Goal: Task Accomplishment & Management: Manage account settings

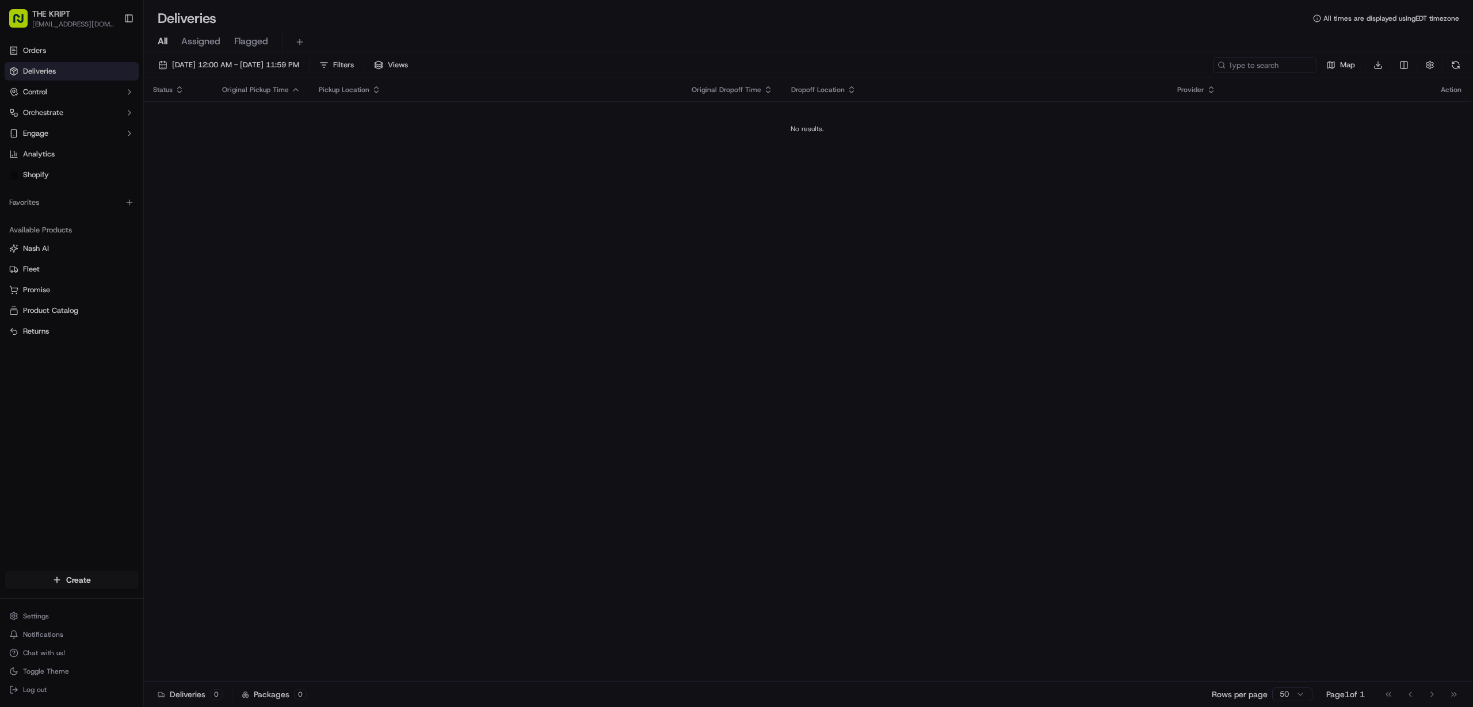
click at [280, 121] on div at bounding box center [736, 353] width 1473 height 707
drag, startPoint x: 48, startPoint y: 51, endPoint x: 35, endPoint y: 52, distance: 13.8
click at [48, 51] on div at bounding box center [736, 353] width 1473 height 707
click at [25, 52] on div at bounding box center [736, 353] width 1473 height 707
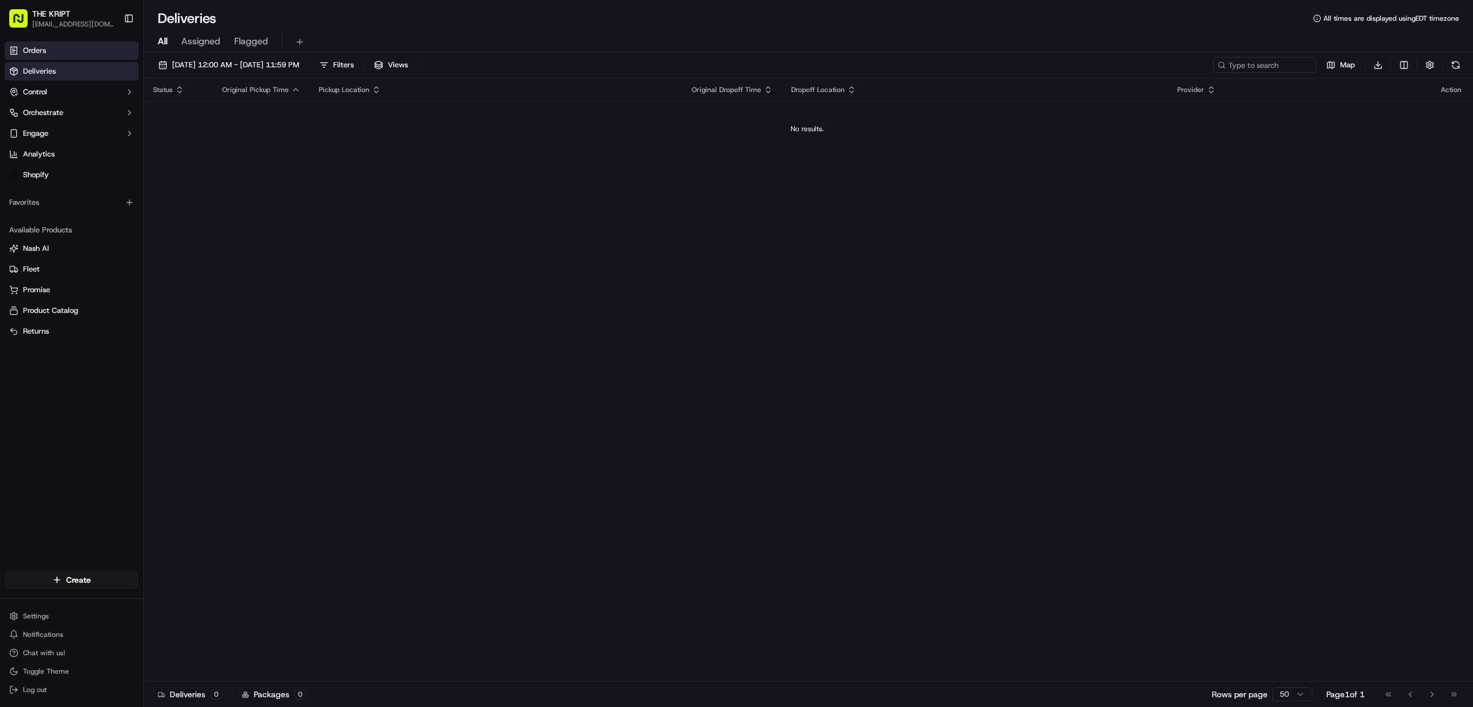
click at [44, 49] on span "Orders" at bounding box center [34, 50] width 23 height 10
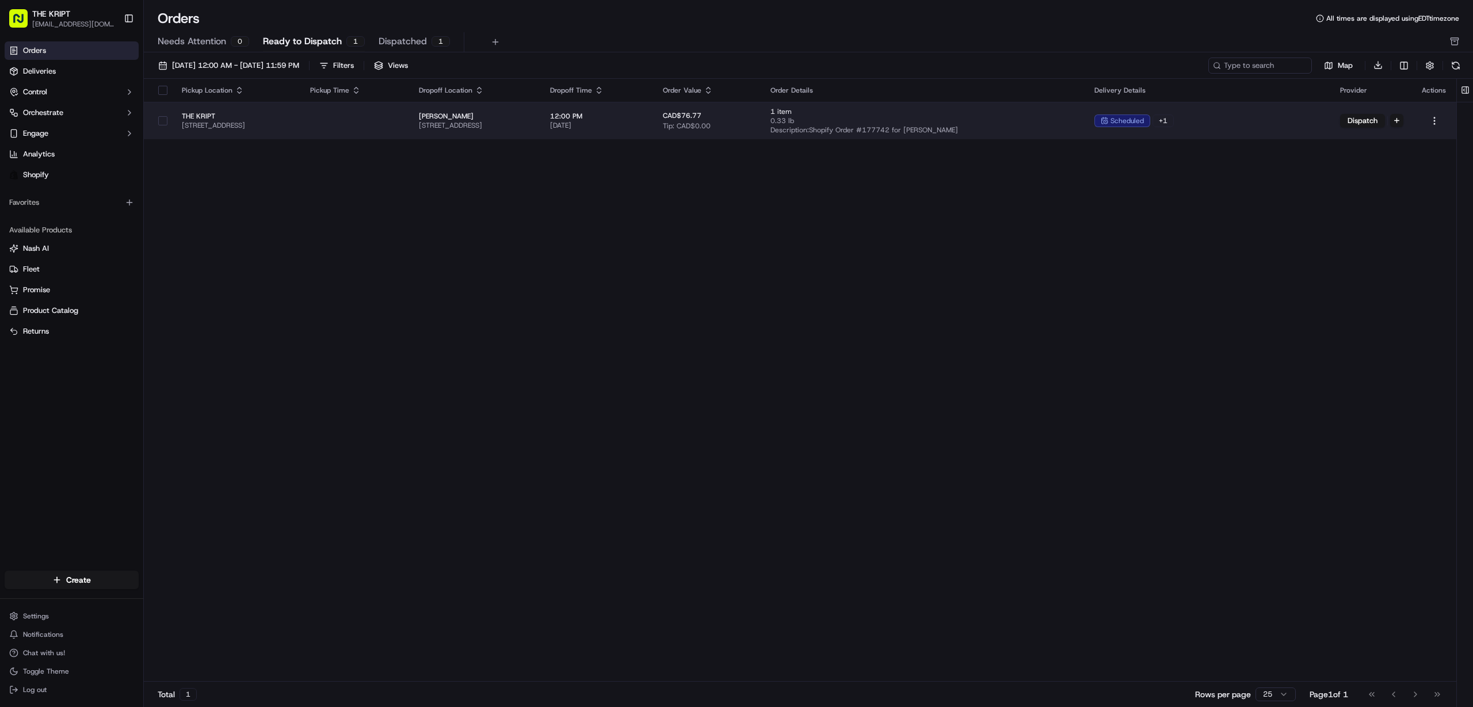
click at [163, 121] on button "button" at bounding box center [162, 120] width 9 height 9
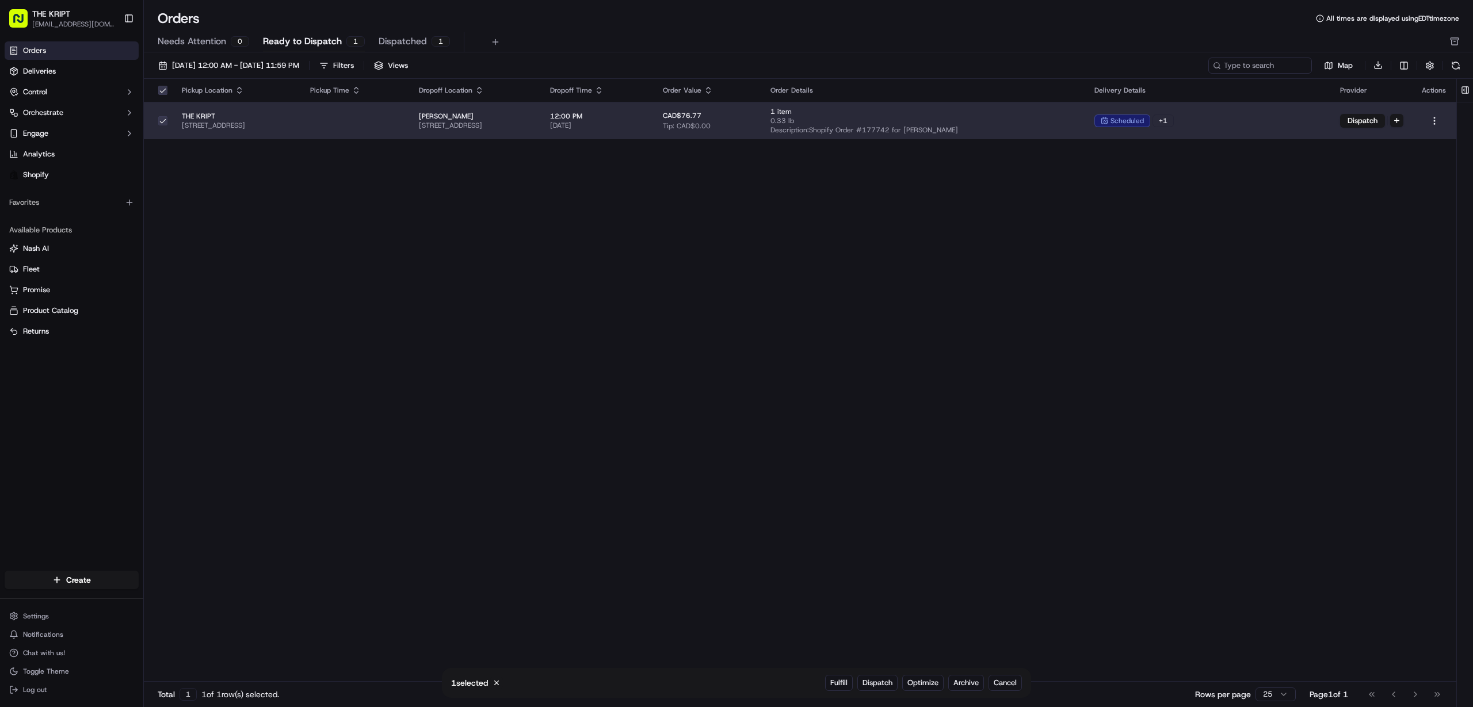
click at [1150, 121] on div "scheduled" at bounding box center [1122, 121] width 56 height 13
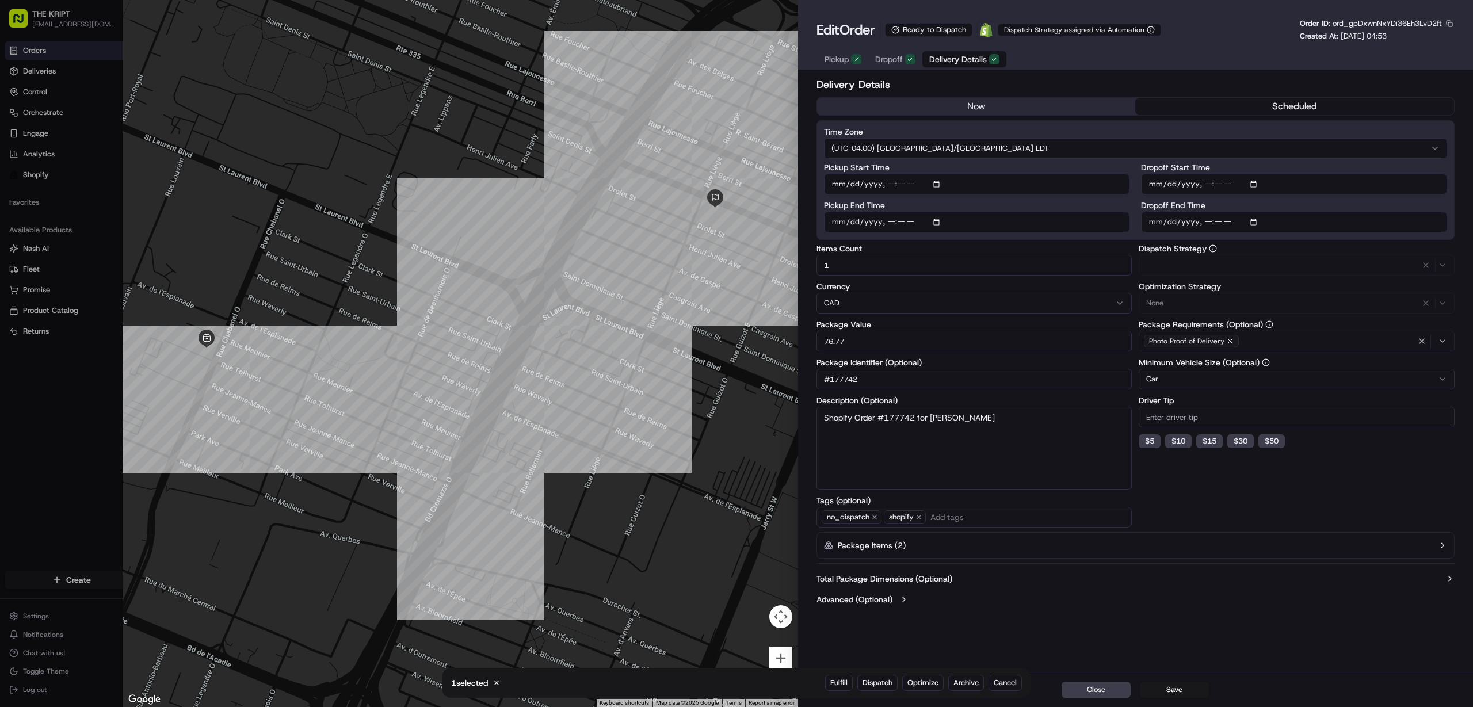
click at [955, 62] on span "Delivery Details" at bounding box center [958, 60] width 58 height 12
click at [907, 60] on icon "button" at bounding box center [910, 59] width 7 height 7
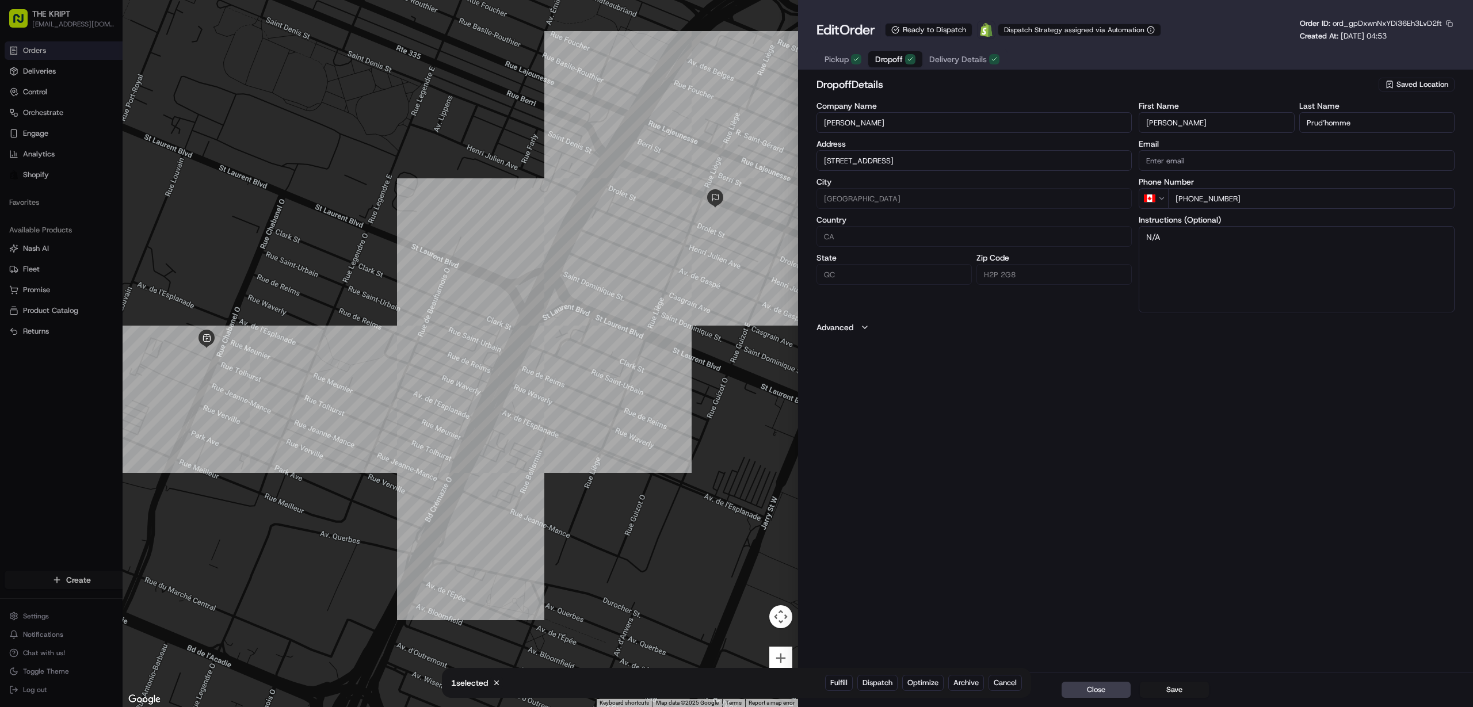
click at [616, 93] on div at bounding box center [460, 353] width 675 height 707
type input "+1"
click at [80, 55] on div at bounding box center [736, 353] width 1473 height 707
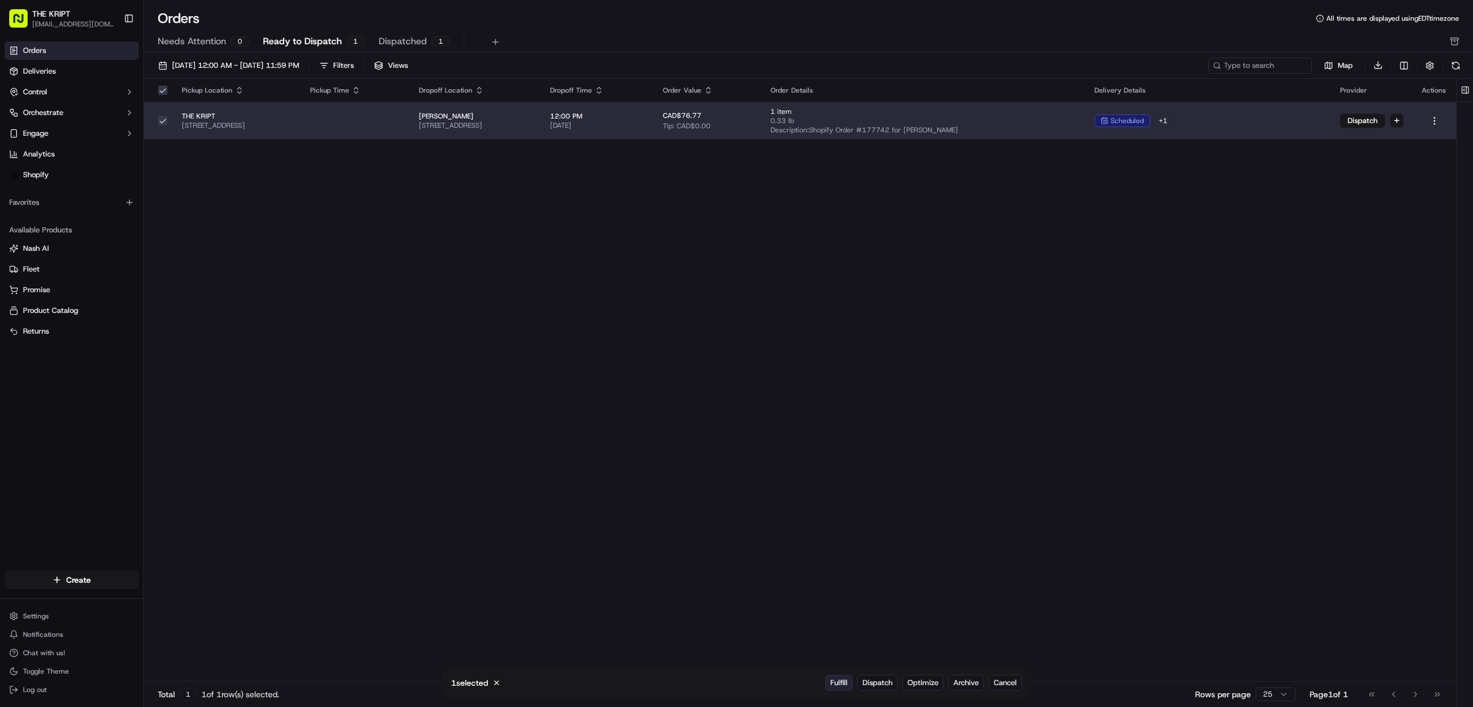
click at [834, 685] on span "Fulfill" at bounding box center [838, 683] width 17 height 10
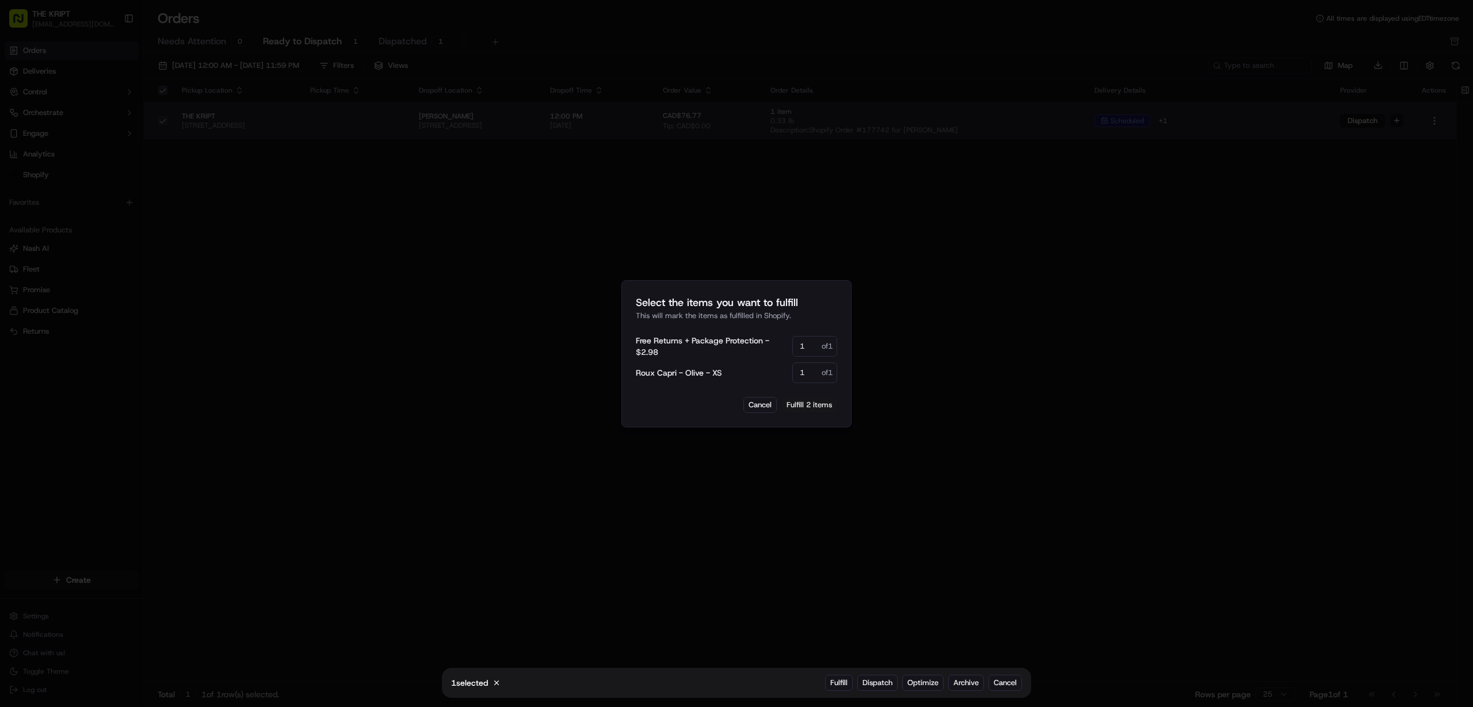
click at [812, 405] on button "Fulfill 2 items" at bounding box center [809, 405] width 56 height 16
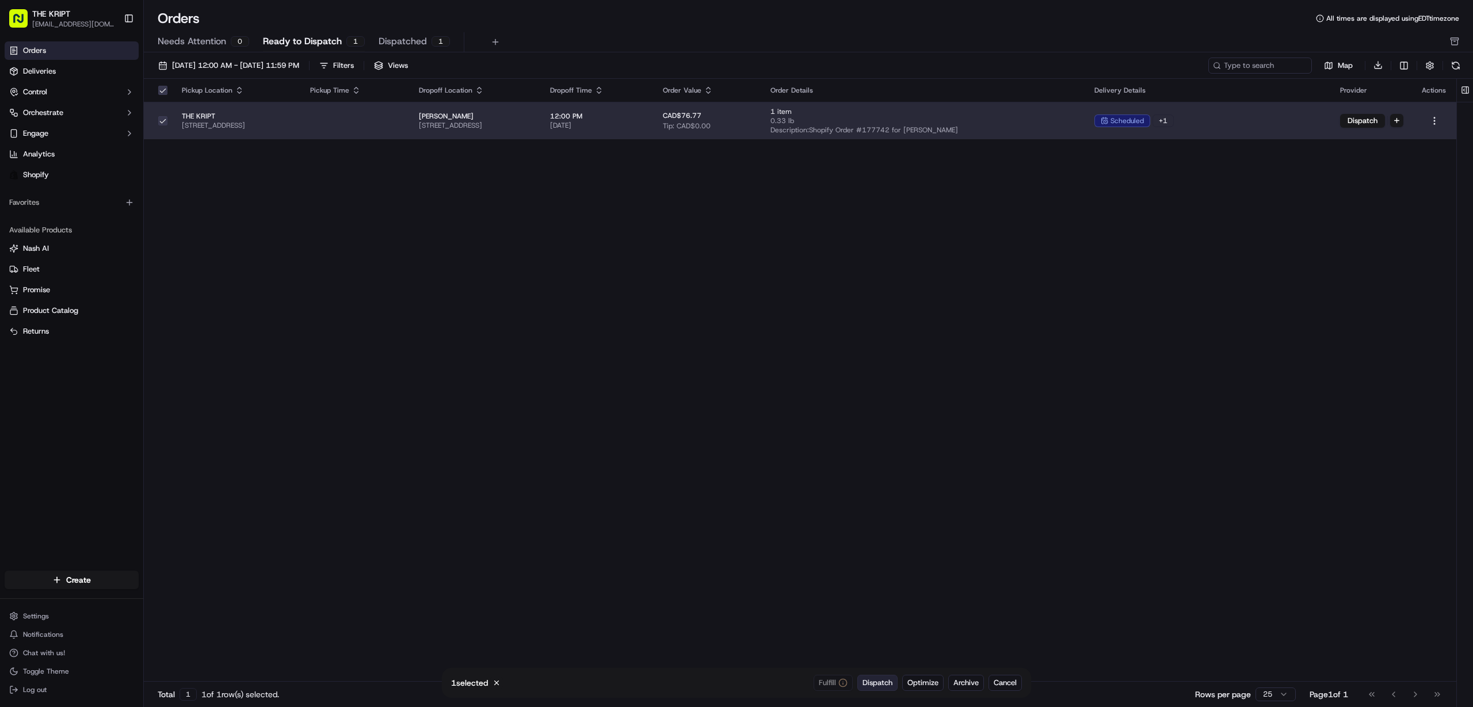
click at [880, 683] on span "Dispatch" at bounding box center [878, 683] width 30 height 10
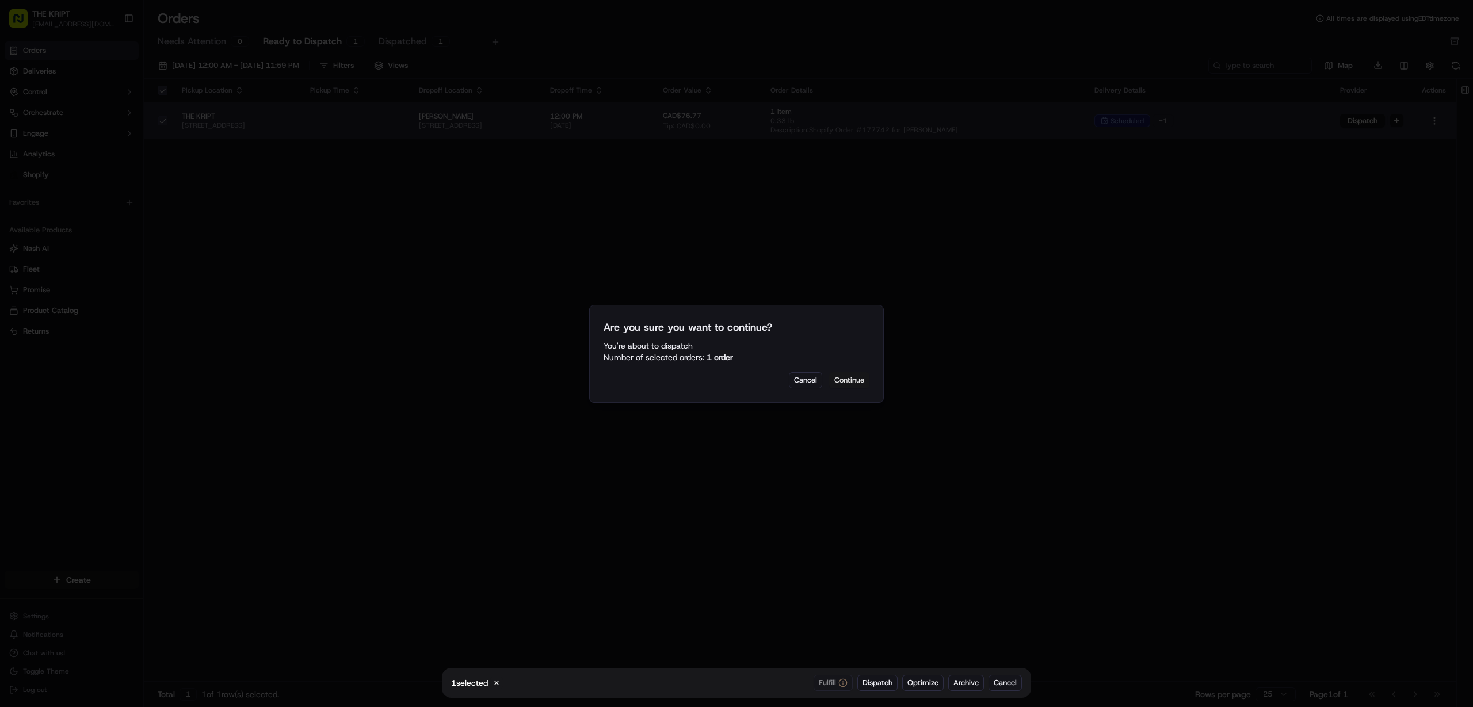
click at [848, 379] on button "Continue" at bounding box center [849, 380] width 40 height 16
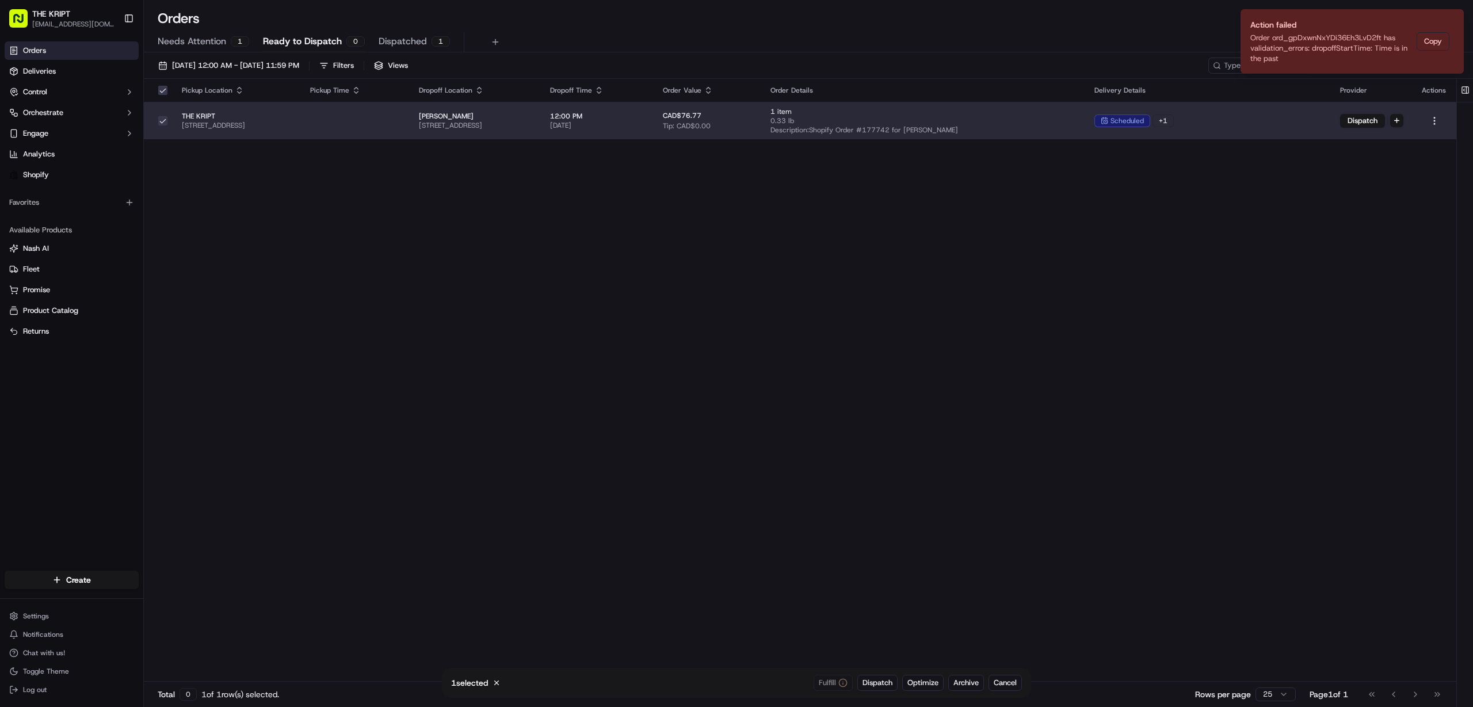
click at [1249, 131] on td "scheduled + 1" at bounding box center [1208, 120] width 246 height 37
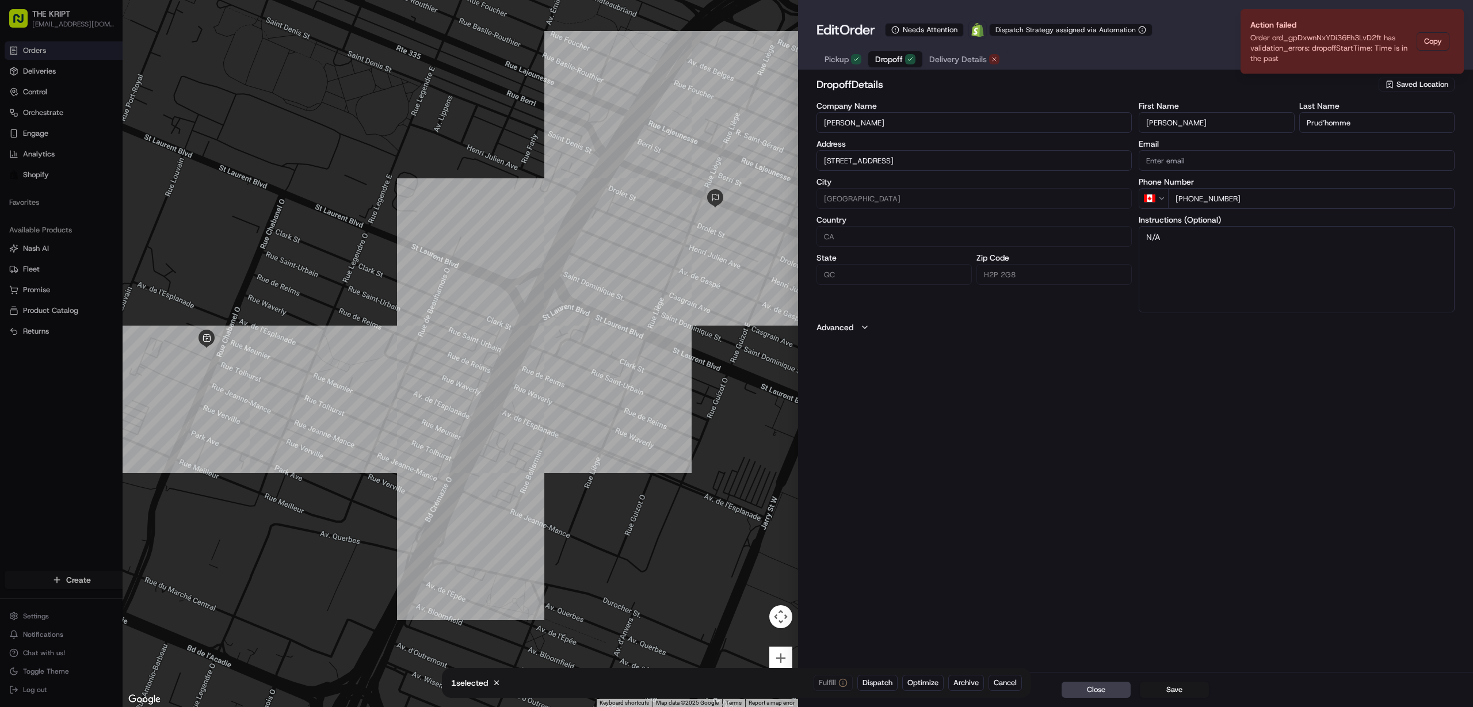
click at [967, 60] on span "Delivery Details" at bounding box center [958, 60] width 58 height 12
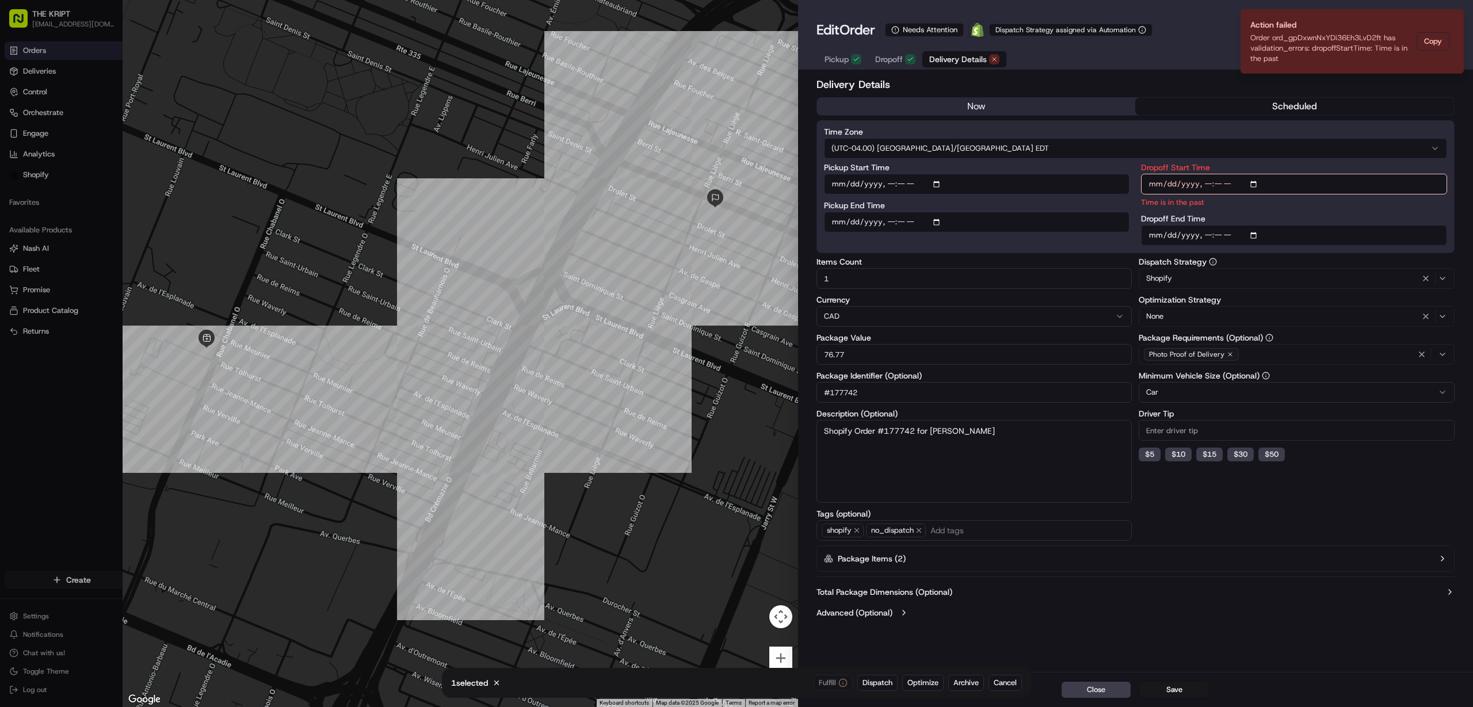
click at [1205, 182] on input "Dropoff Start Time" at bounding box center [1294, 184] width 306 height 21
click at [1260, 184] on input "Dropoff Start Time" at bounding box center [1294, 184] width 306 height 21
type input "2025-09-22T11:30"
click at [1408, 222] on div "Dropoff End Time" at bounding box center [1294, 230] width 306 height 31
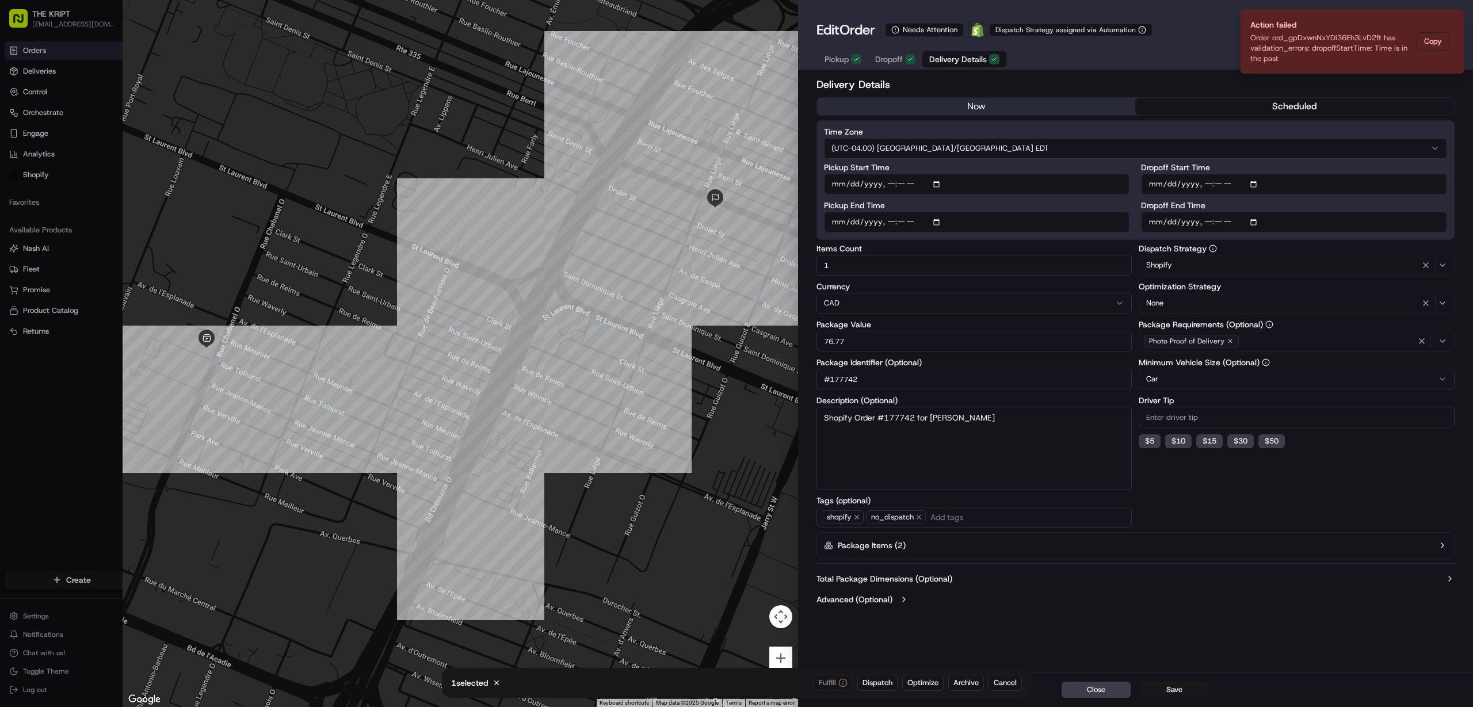
click at [1209, 224] on input "Dropoff End Time" at bounding box center [1294, 222] width 306 height 21
click at [1258, 223] on input "Dropoff End Time" at bounding box center [1294, 222] width 306 height 21
type input "2025-09-22T13:00"
click at [1460, 236] on div "Delivery Details now scheduled Time Zone (UTC-04.00) America/Toronto EDT Pickup…" at bounding box center [1135, 373] width 675 height 598
click at [1176, 686] on button "Save" at bounding box center [1174, 690] width 69 height 16
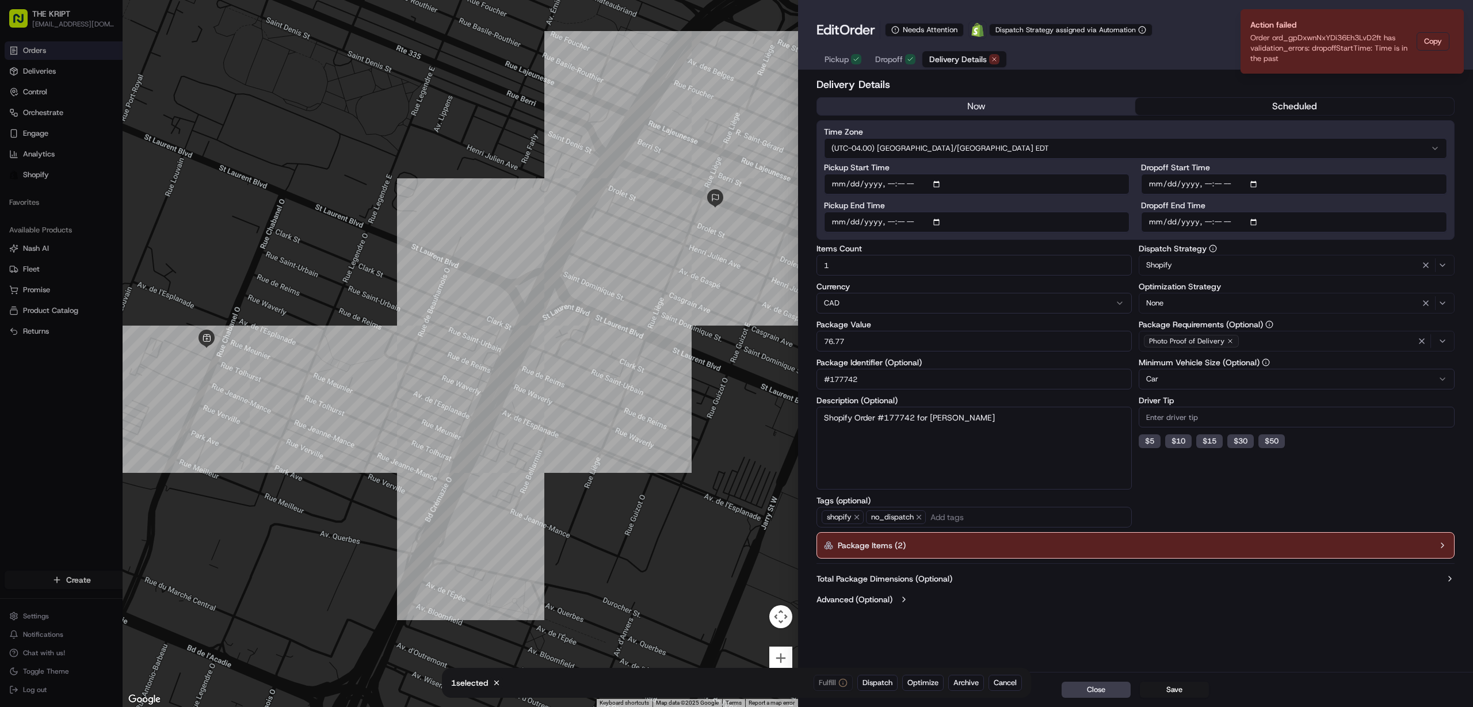
click at [1103, 543] on button "Package Items ( 2 )" at bounding box center [1136, 545] width 638 height 26
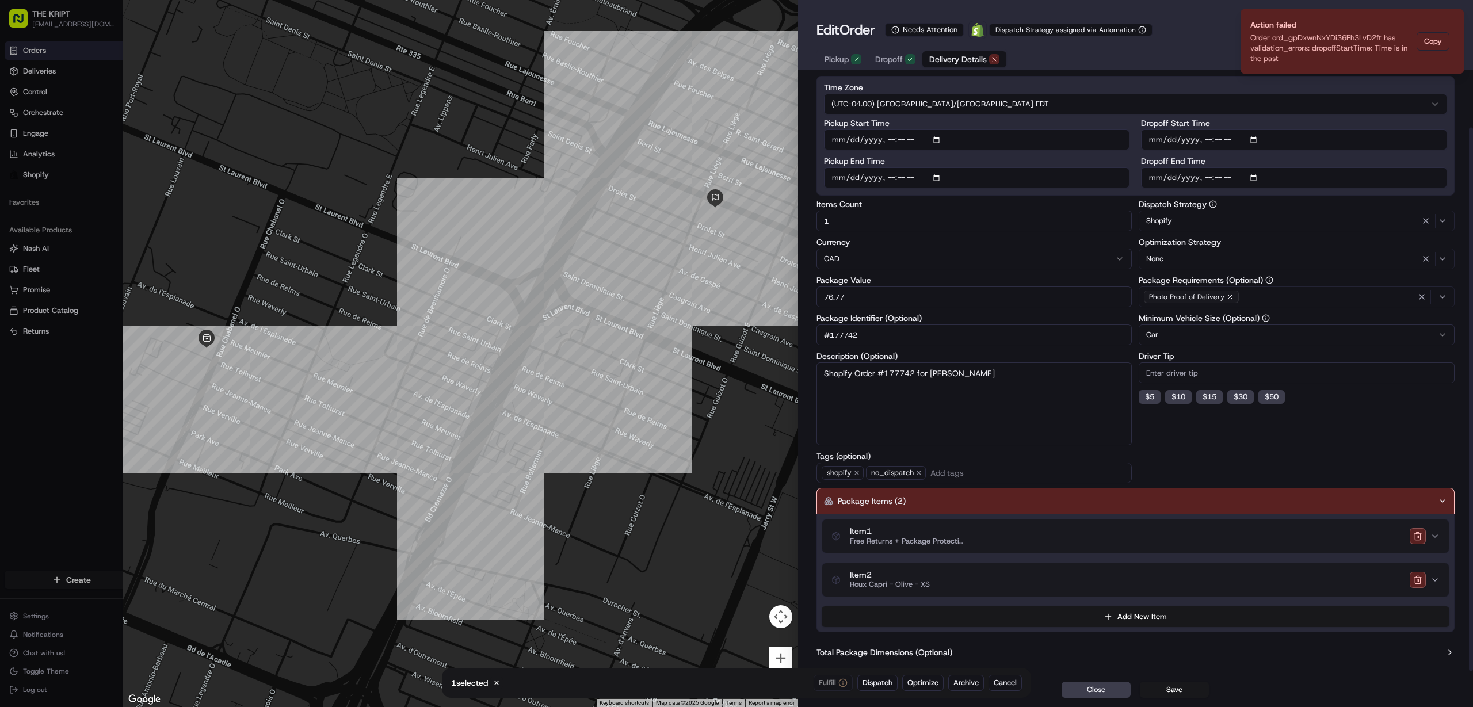
scroll to position [58, 0]
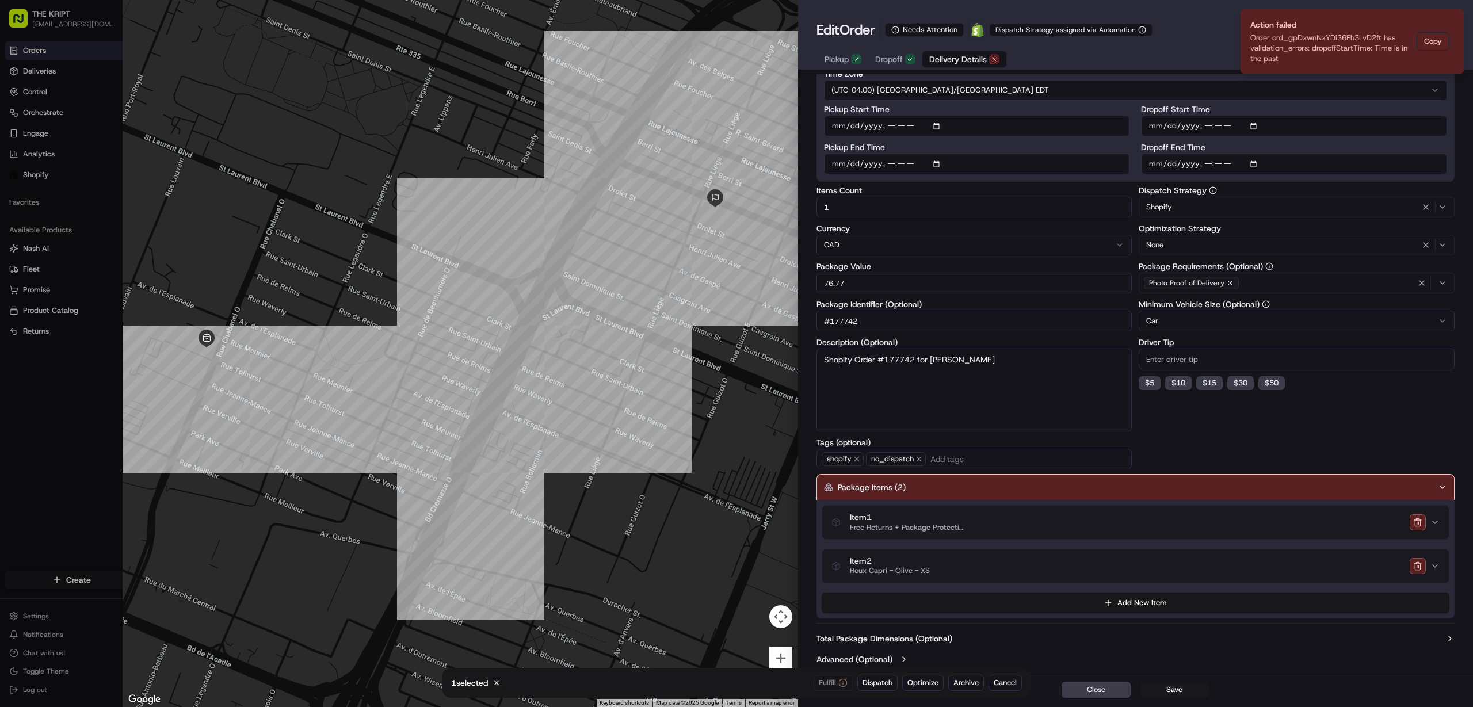
click at [1107, 485] on button "Package Items ( 2 )" at bounding box center [1136, 487] width 638 height 26
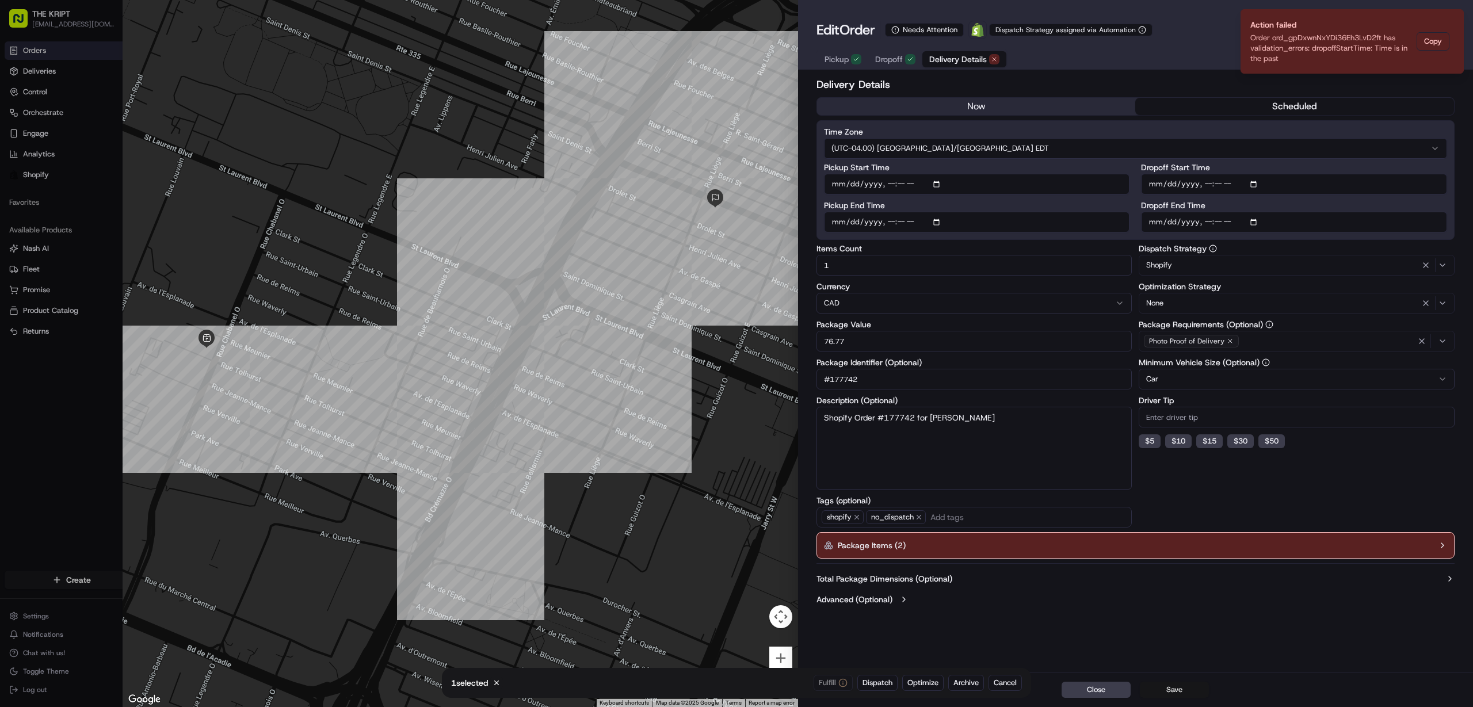
click at [1182, 688] on button "Save" at bounding box center [1174, 690] width 69 height 16
click at [578, 369] on div at bounding box center [460, 353] width 675 height 707
click at [873, 682] on div "Close Save" at bounding box center [1135, 689] width 675 height 35
click at [1096, 690] on button "Close" at bounding box center [1096, 690] width 69 height 16
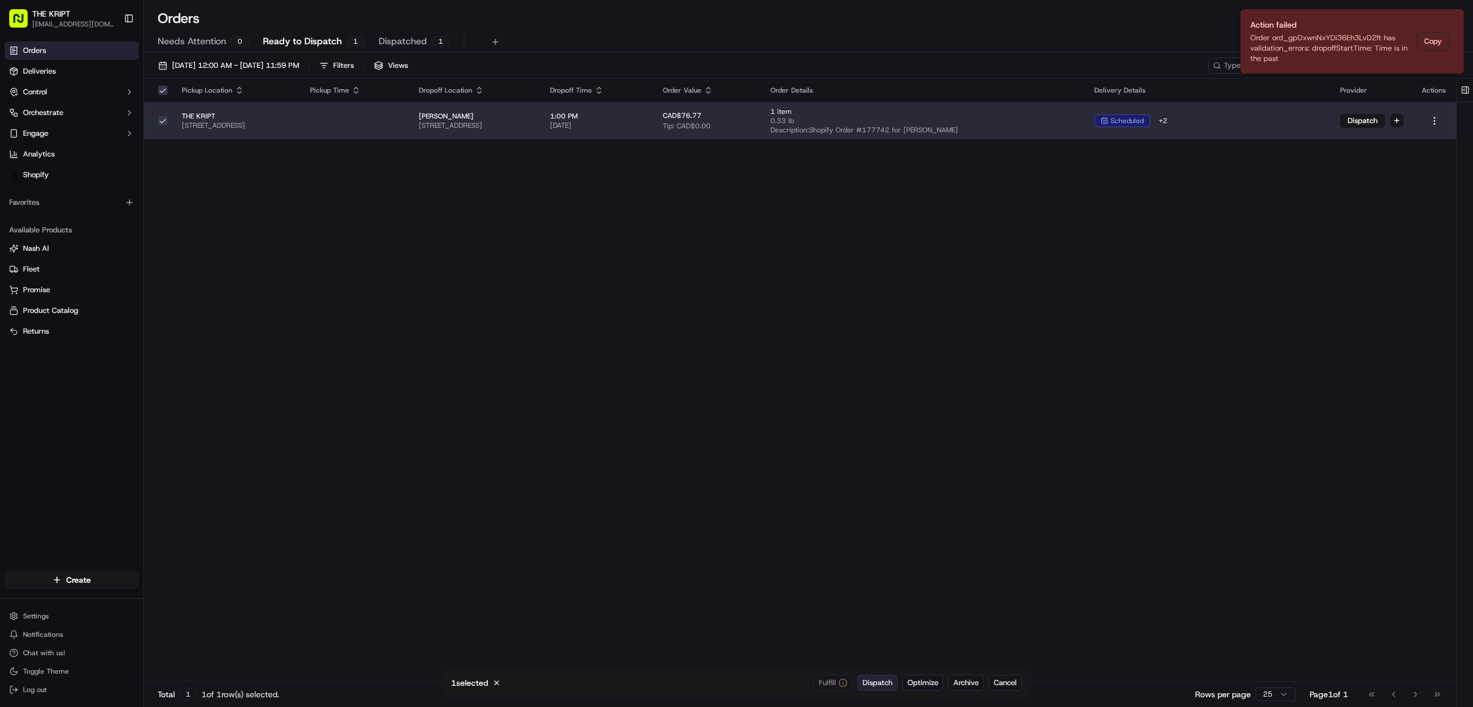
click at [884, 685] on span "Dispatch" at bounding box center [878, 683] width 30 height 10
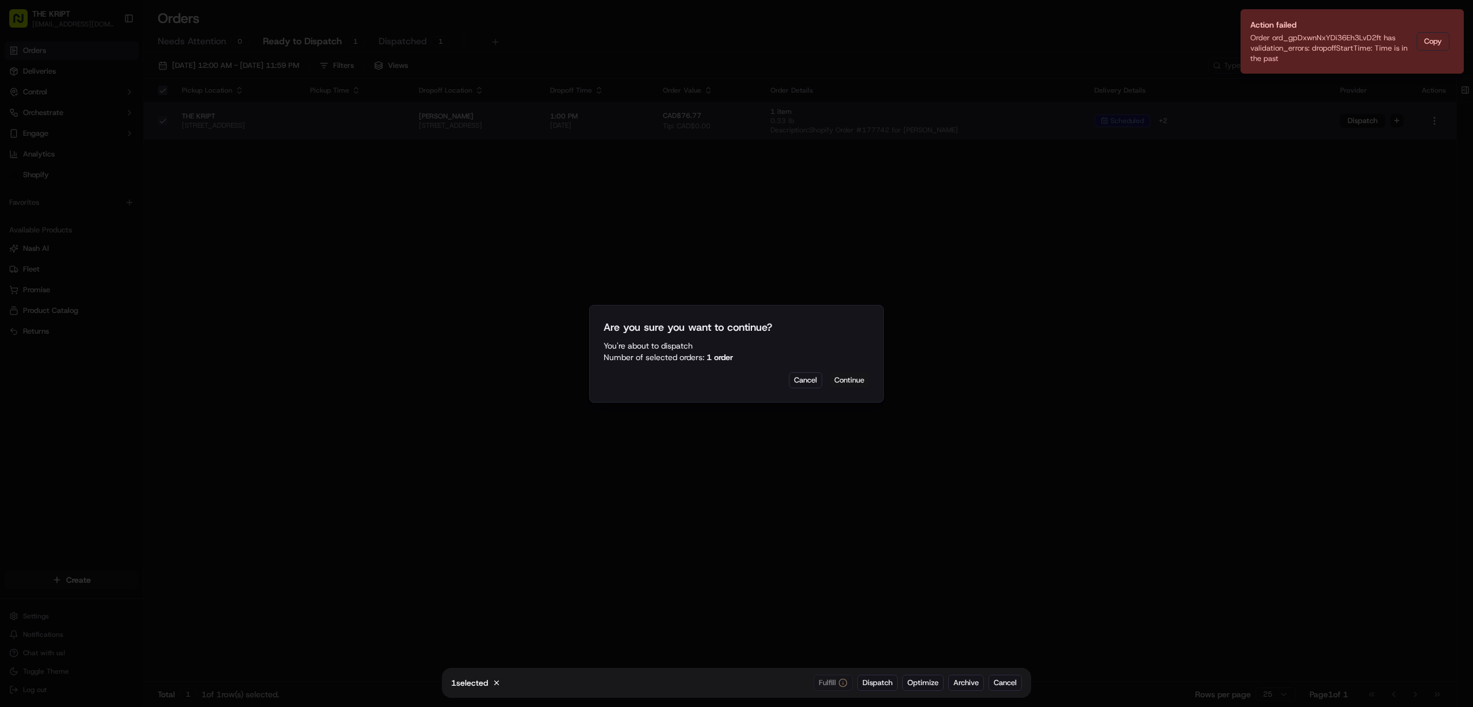
click at [839, 379] on button "Continue" at bounding box center [849, 380] width 40 height 16
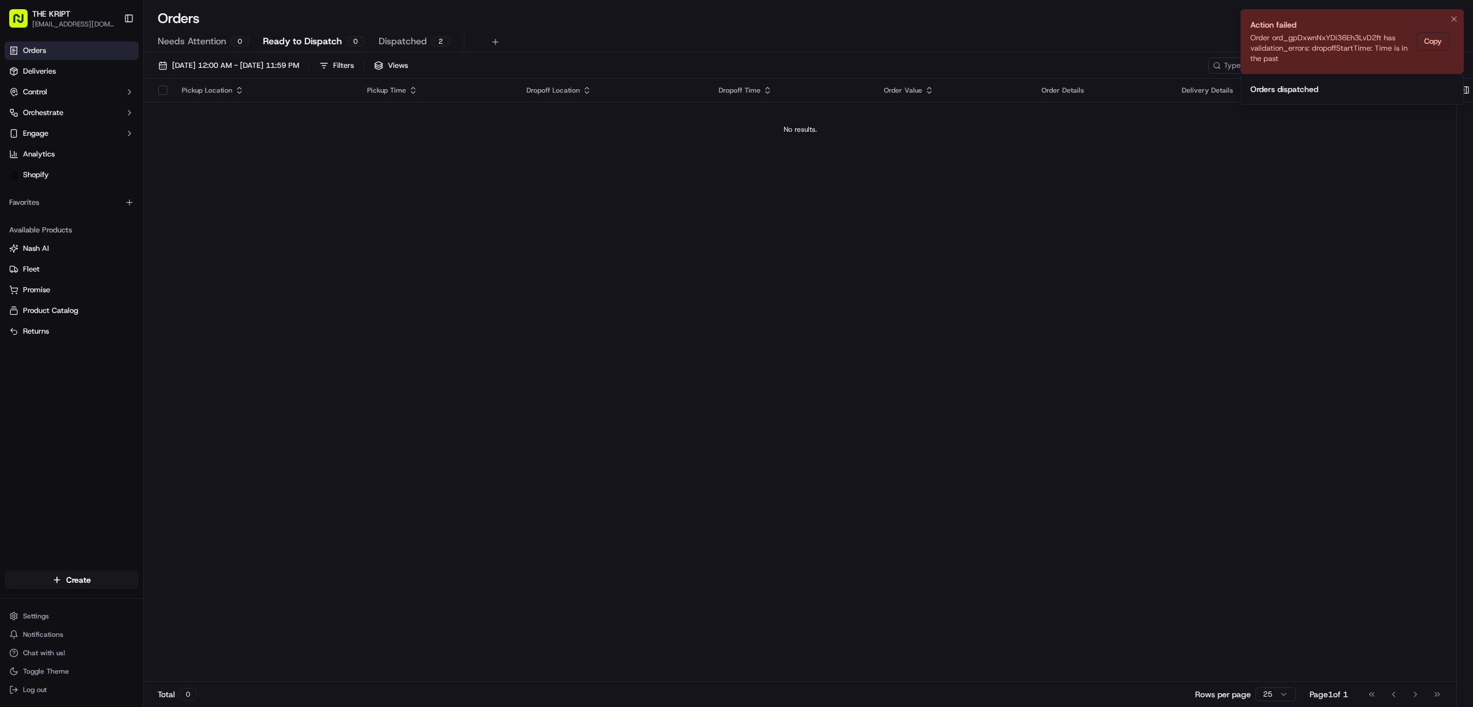
drag, startPoint x: 1413, startPoint y: 16, endPoint x: 1336, endPoint y: 20, distance: 77.2
click at [1412, 16] on li "Action failed Order ord_gpDxwnNxYDi36Eh3LvD2ft has validation_errors: dropoffSt…" at bounding box center [1352, 41] width 223 height 64
click at [1459, 20] on button "Notifications (F8)" at bounding box center [1454, 19] width 14 height 14
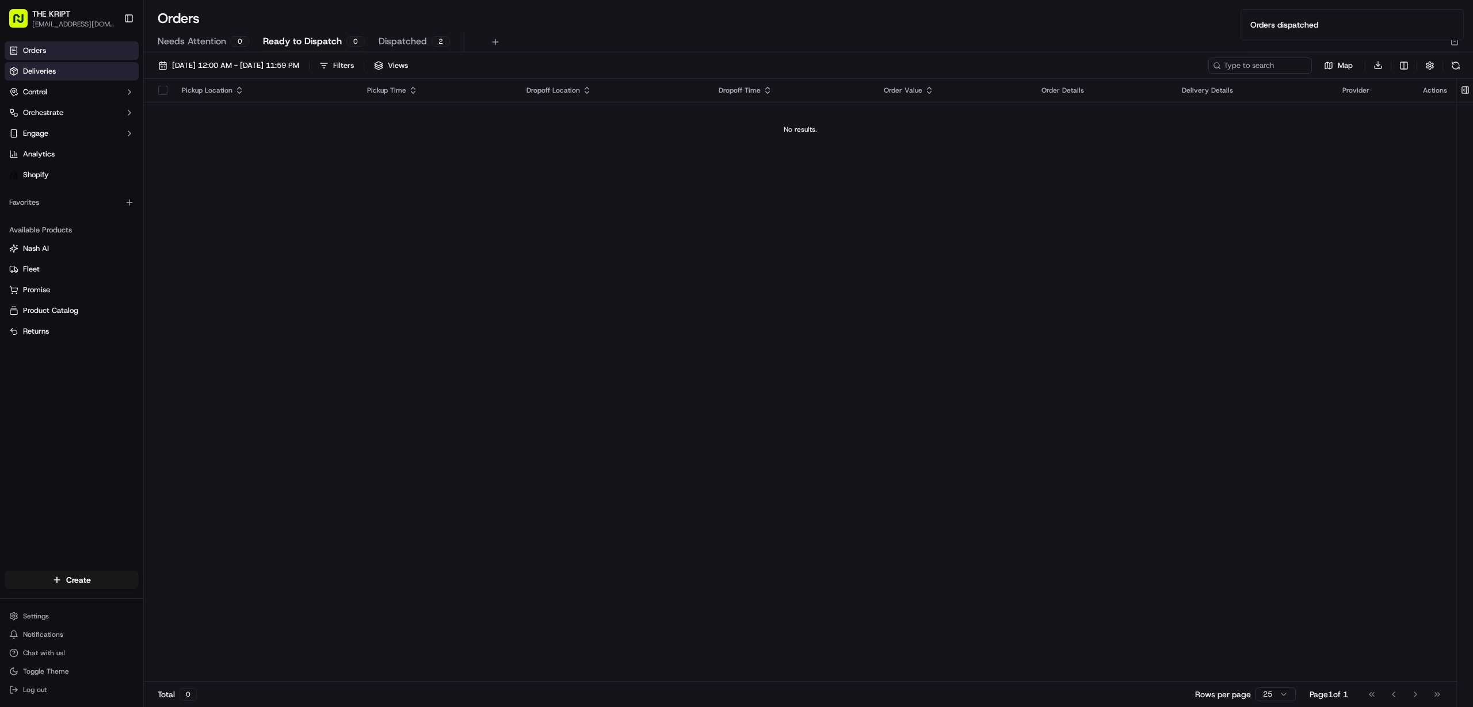
click at [63, 75] on link "Deliveries" at bounding box center [72, 71] width 134 height 18
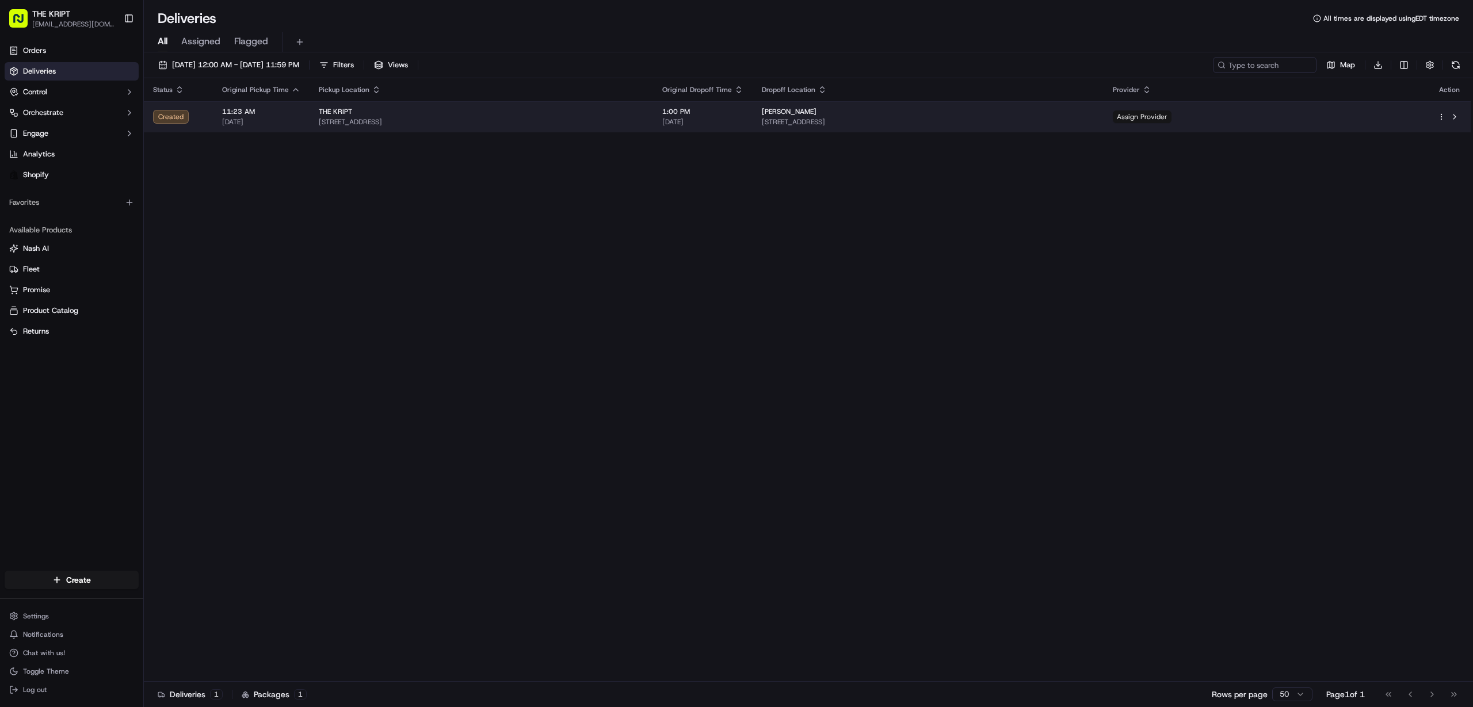
click at [1172, 116] on span "Assign Provider" at bounding box center [1142, 116] width 59 height 13
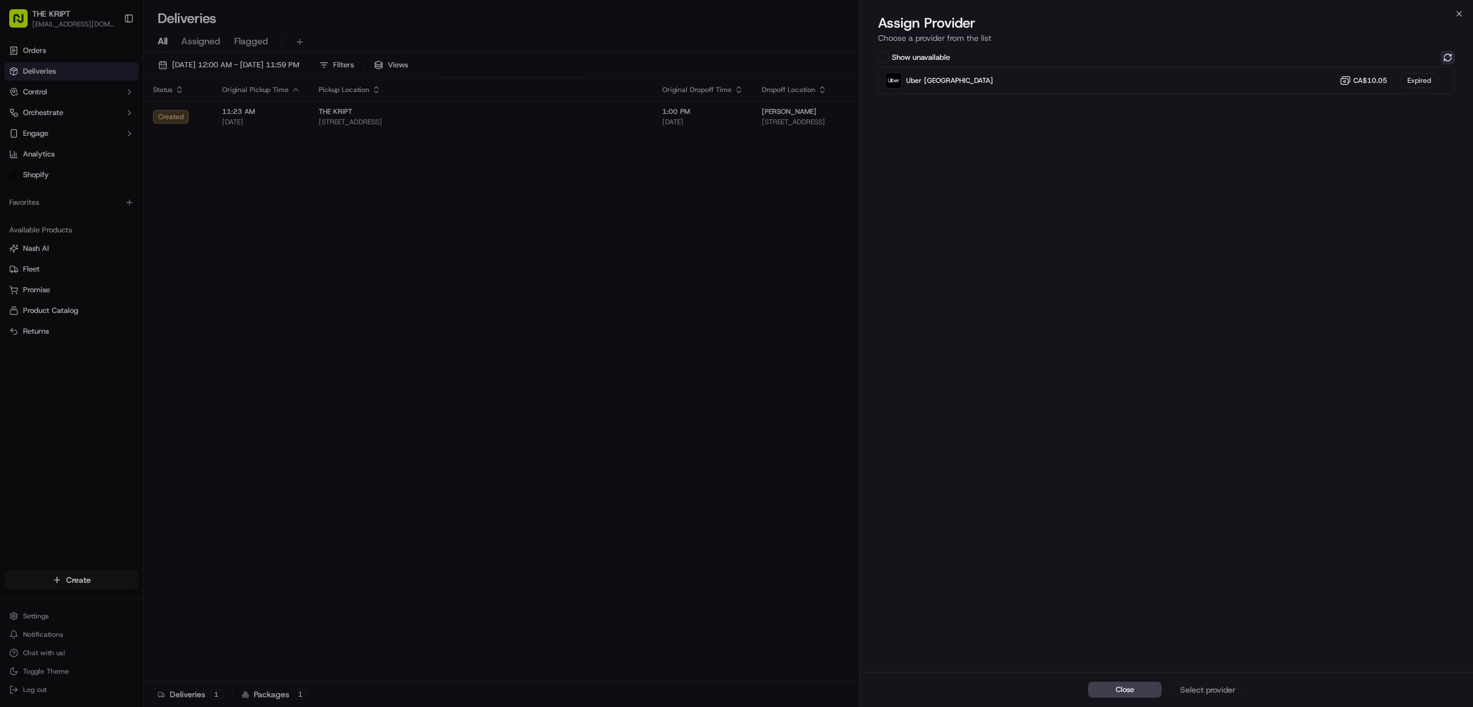
click at [1445, 59] on button at bounding box center [1448, 58] width 14 height 14
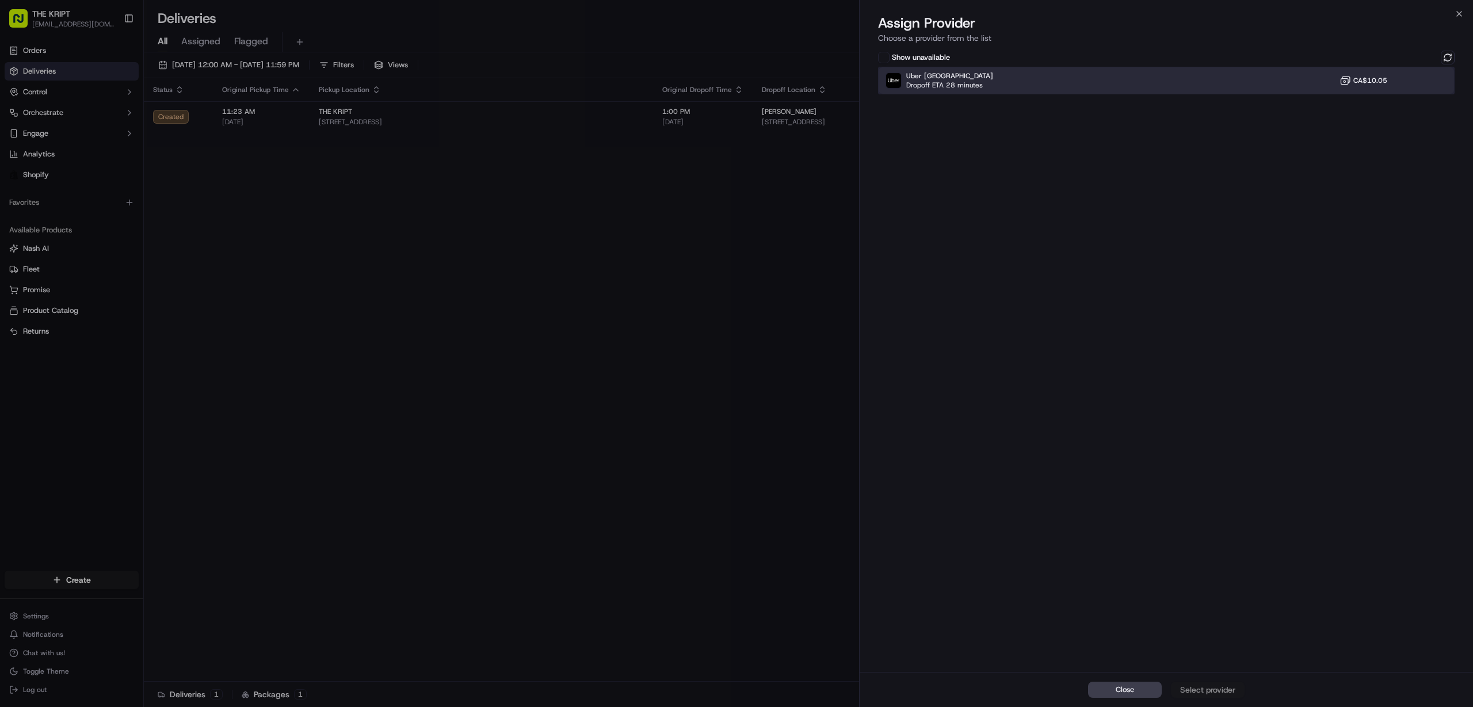
click at [1089, 75] on div "Uber Canada Dropoff ETA 28 minutes CA$10.05" at bounding box center [1166, 81] width 577 height 28
click at [1194, 689] on div "Assign Provider" at bounding box center [1208, 690] width 56 height 12
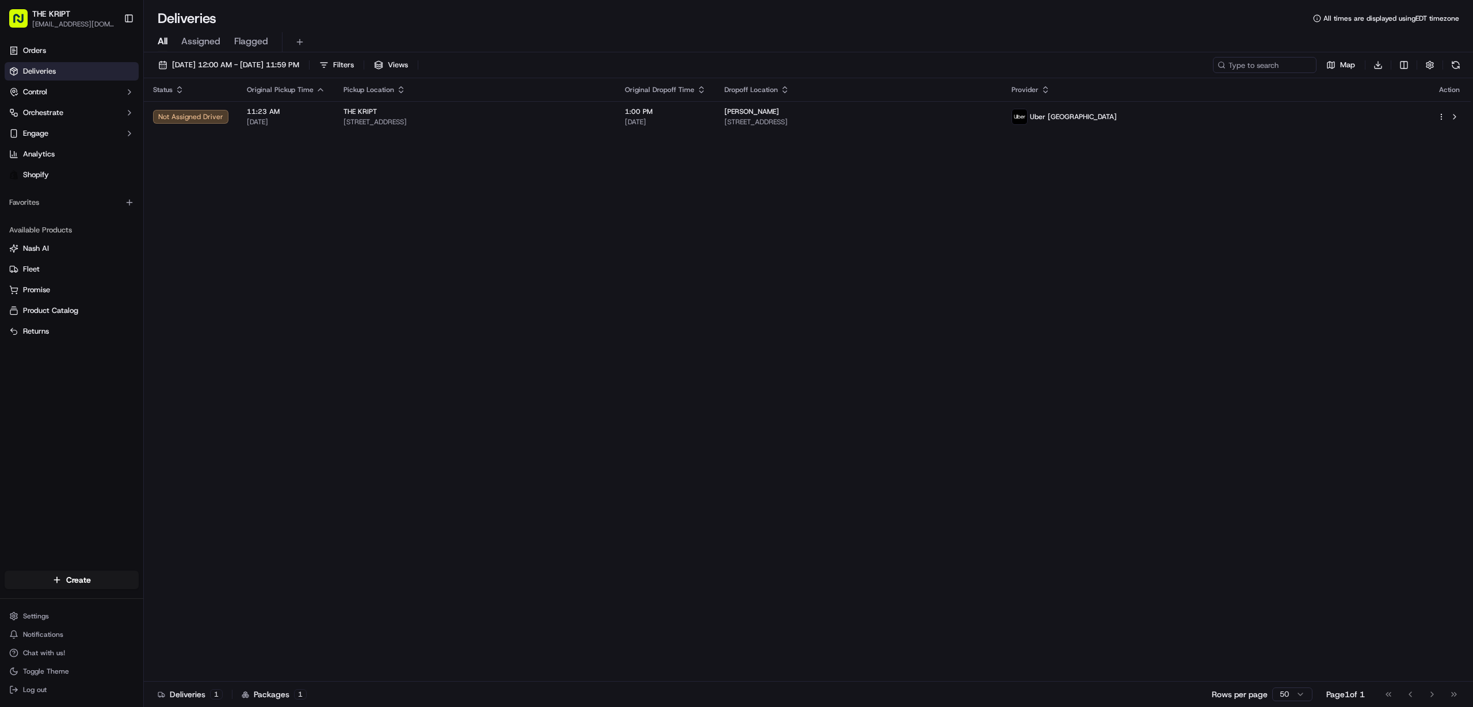
click at [321, 275] on div "Status Original Pickup Time Pickup Location Original Dropoff Time Dropoff Locat…" at bounding box center [807, 380] width 1327 height 604
click at [1451, 67] on button at bounding box center [1456, 65] width 16 height 16
click at [762, 250] on div "Status Original Pickup Time Pickup Location Original Dropoff Time Dropoff Locat…" at bounding box center [807, 380] width 1327 height 604
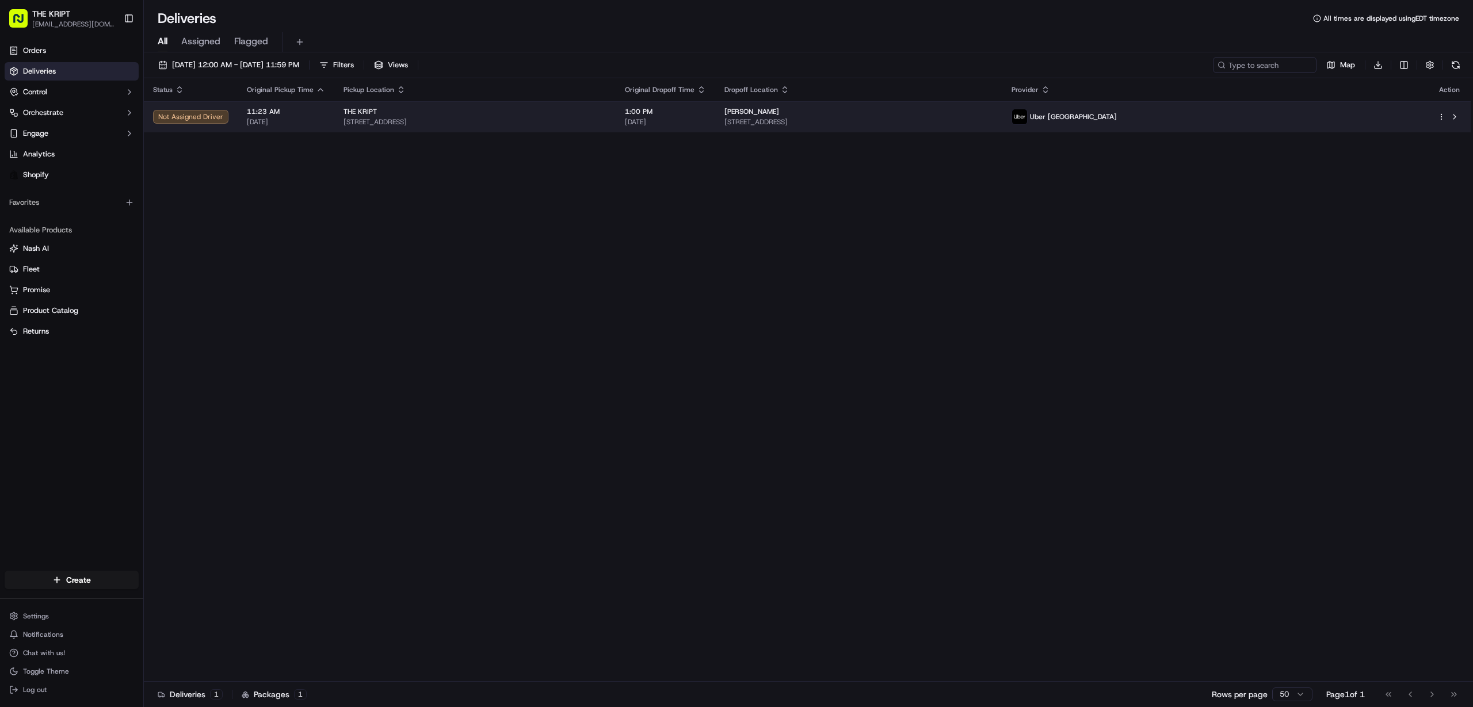
click at [194, 114] on div "Not Assigned Driver" at bounding box center [190, 117] width 75 height 14
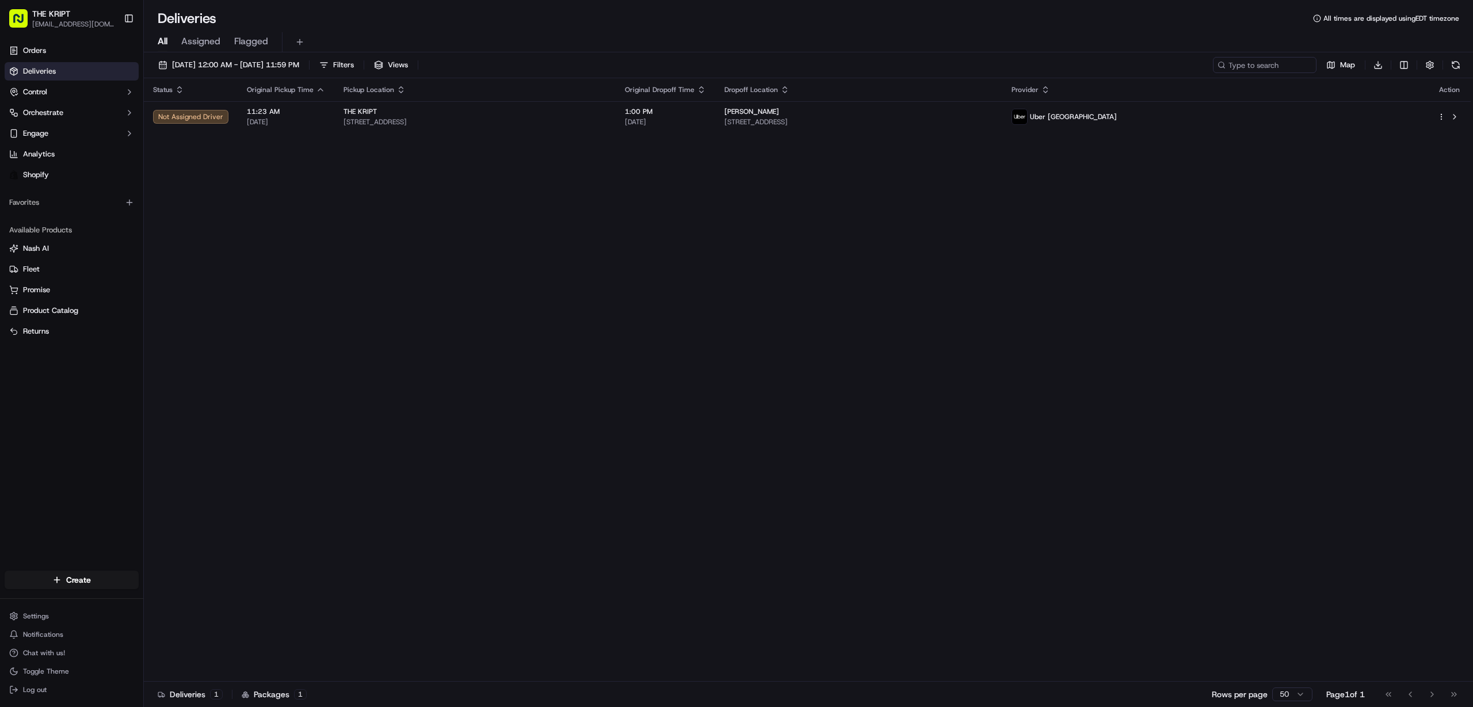
drag, startPoint x: 334, startPoint y: 311, endPoint x: 322, endPoint y: 313, distance: 12.2
click at [60, 116] on span "Orchestrate" at bounding box center [43, 113] width 40 height 10
click at [57, 93] on button "Control" at bounding box center [72, 92] width 134 height 18
click at [65, 73] on link "Deliveries" at bounding box center [72, 71] width 134 height 18
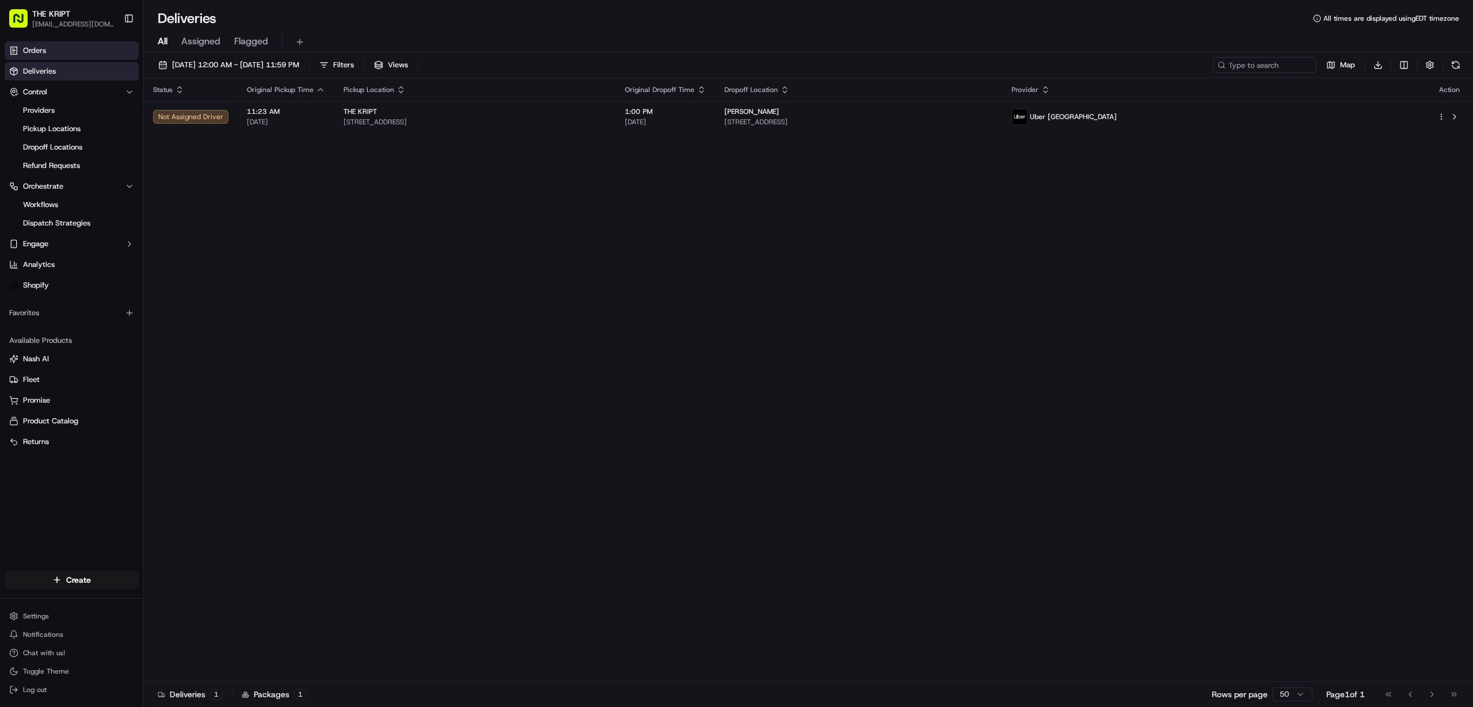
click at [67, 58] on link "Orders" at bounding box center [72, 50] width 134 height 18
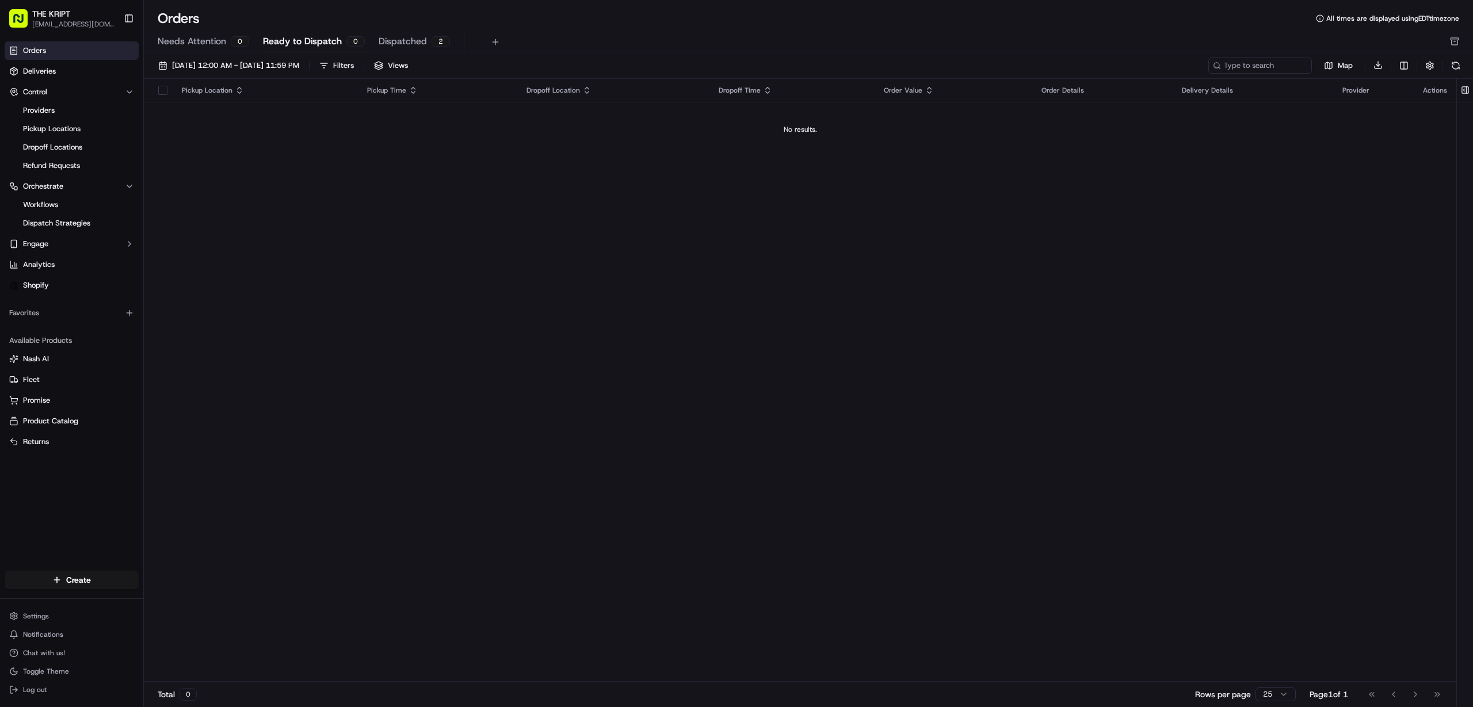
click at [398, 41] on span "Dispatched" at bounding box center [403, 42] width 48 height 14
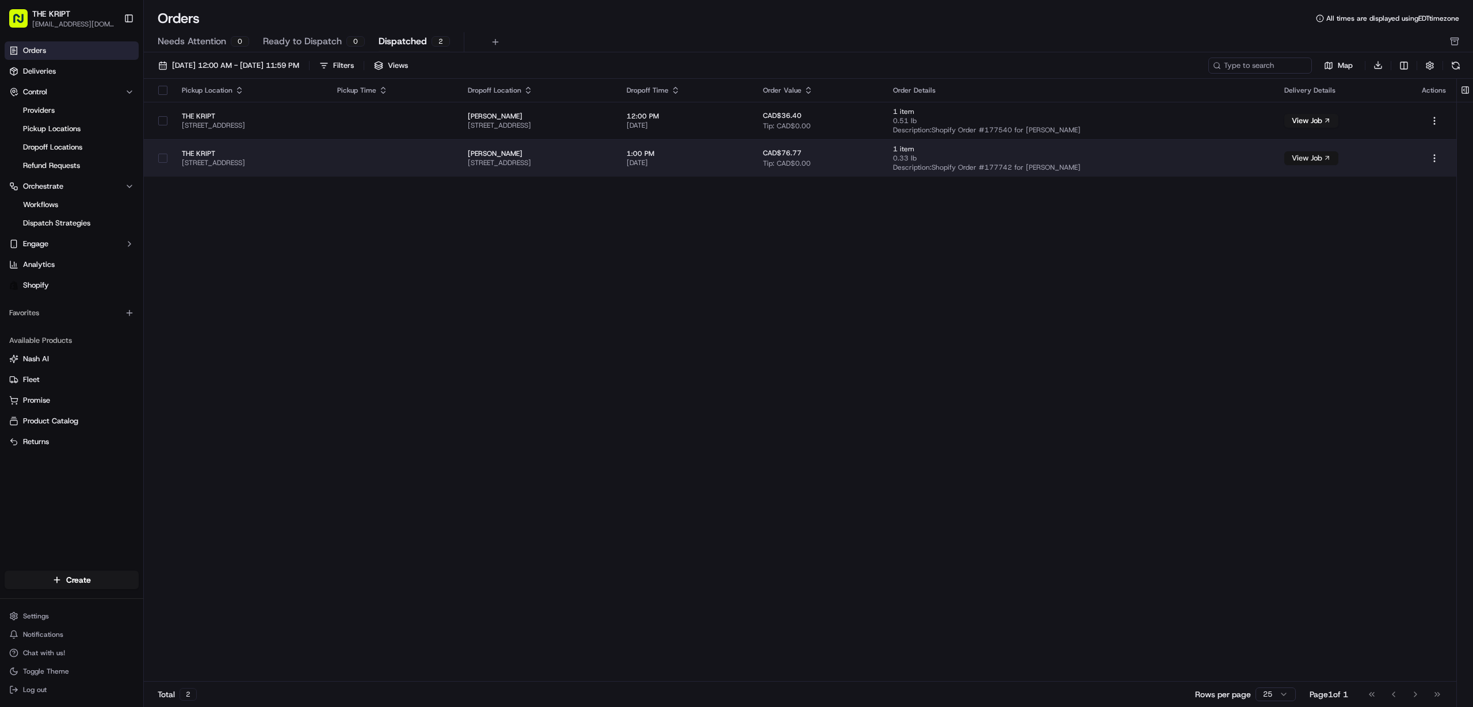
click at [1338, 161] on button "View Job" at bounding box center [1311, 158] width 54 height 14
